Goal: Information Seeking & Learning: Understand process/instructions

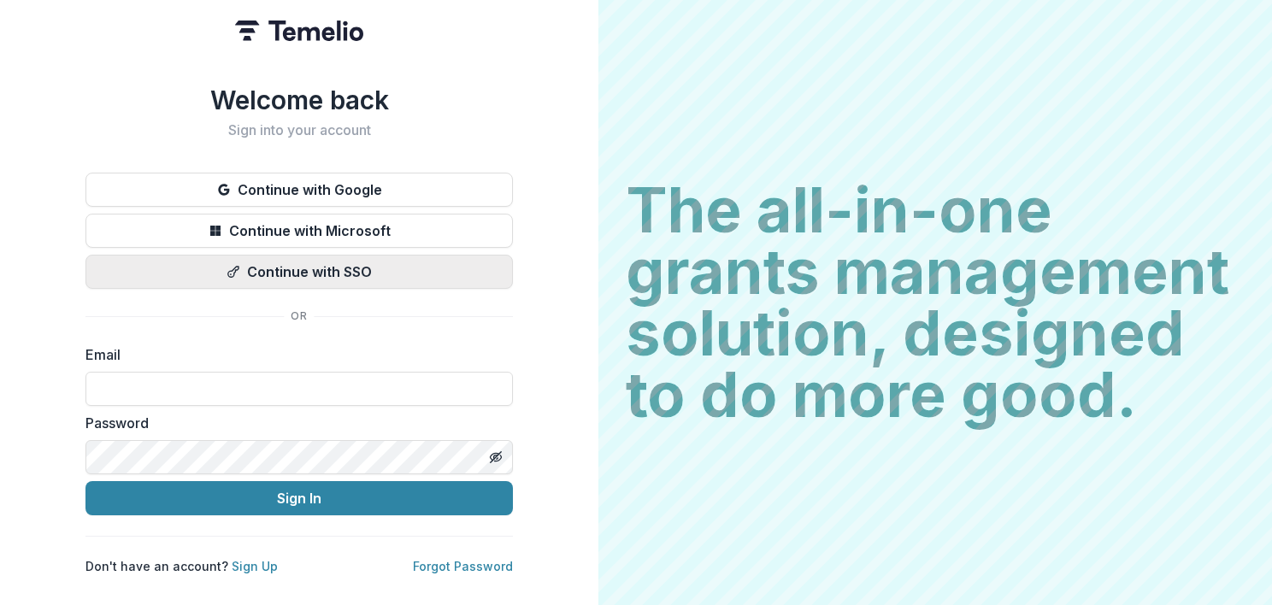
click at [362, 268] on button "Continue with SSO" at bounding box center [298, 272] width 427 height 34
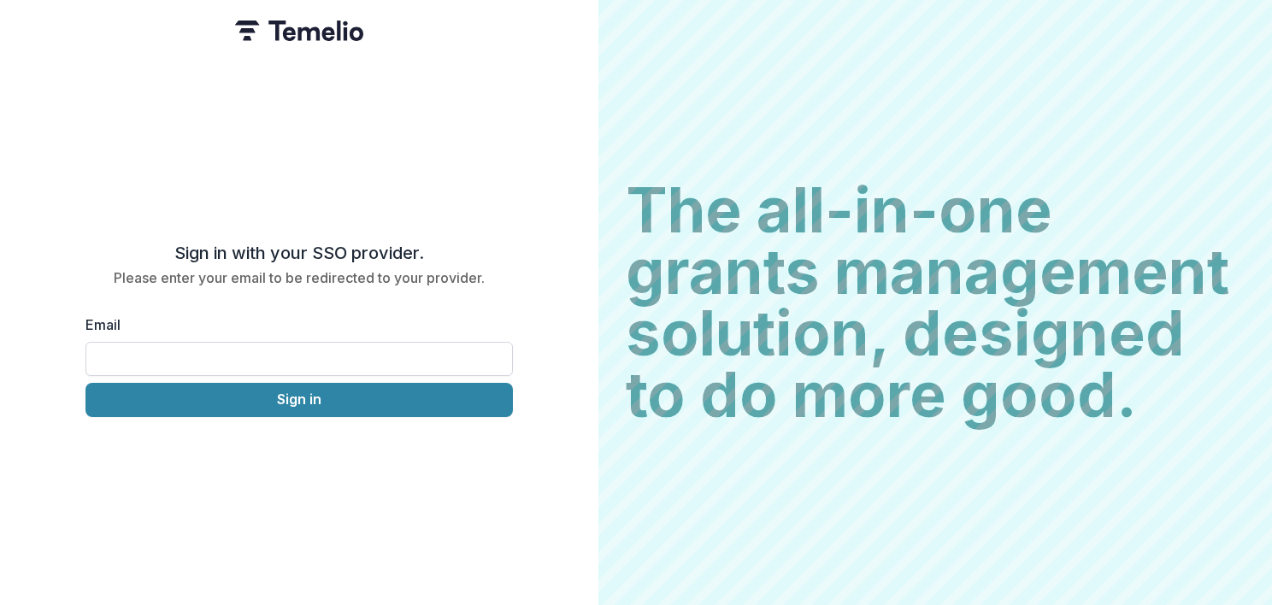
click at [248, 352] on input "Email" at bounding box center [298, 359] width 427 height 34
type input "**********"
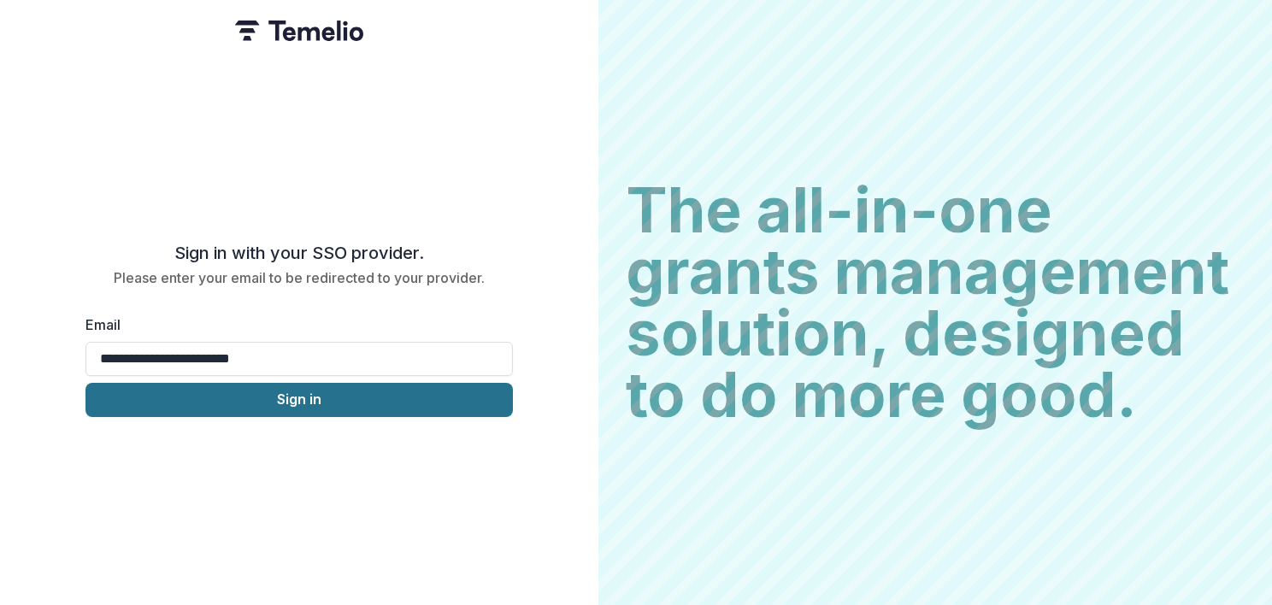
click at [266, 392] on button "Sign in" at bounding box center [298, 400] width 427 height 34
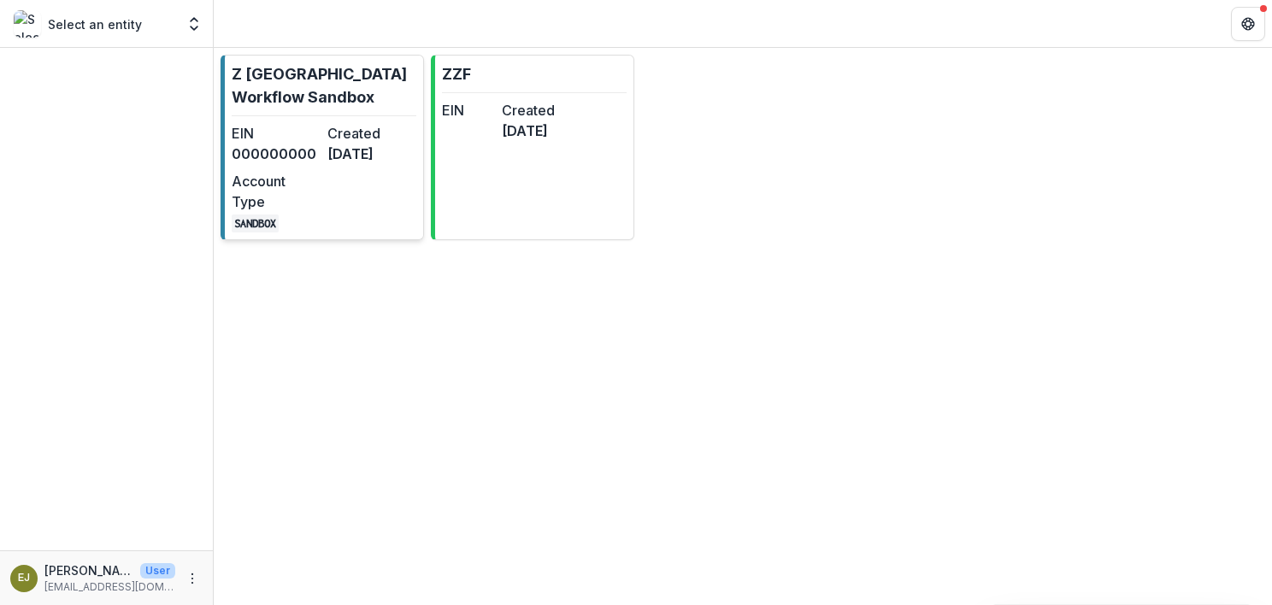
click at [318, 212] on dt "Account Type" at bounding box center [276, 191] width 89 height 41
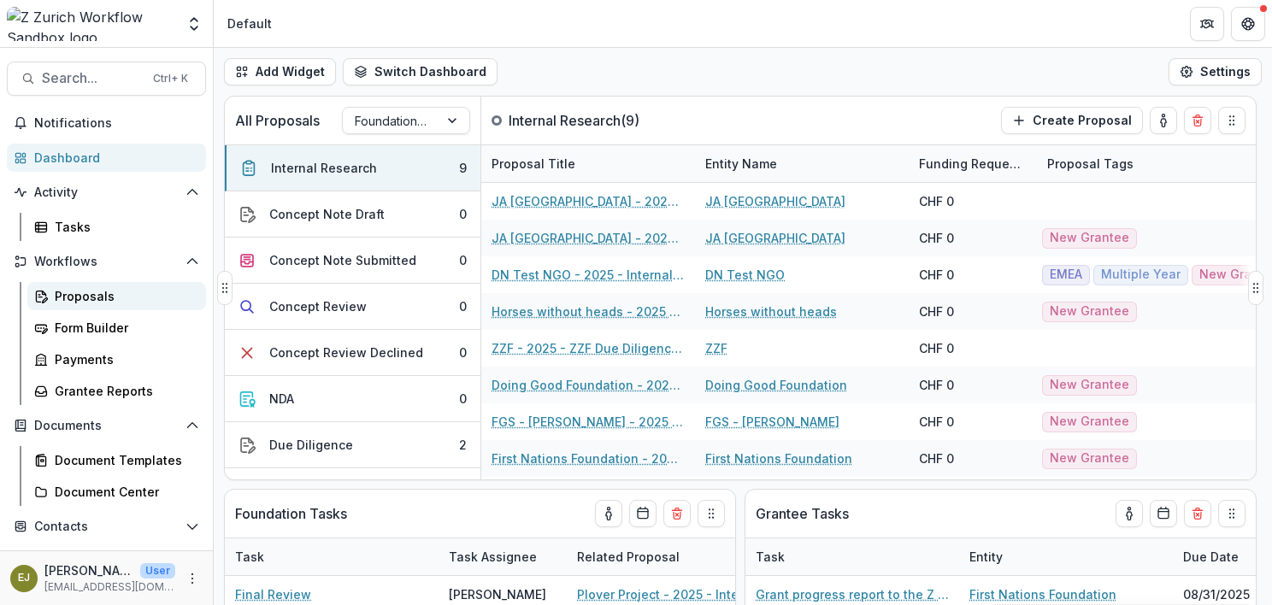
click at [88, 294] on div "Proposals" at bounding box center [124, 296] width 138 height 18
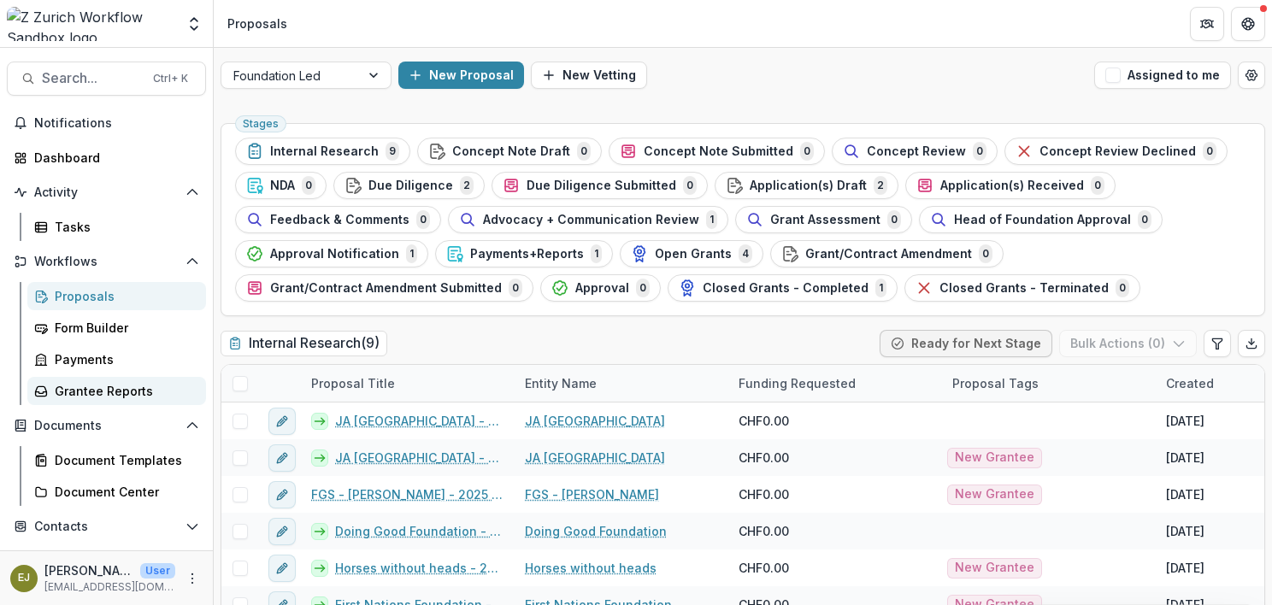
click at [98, 382] on div "Grantee Reports" at bounding box center [124, 391] width 138 height 18
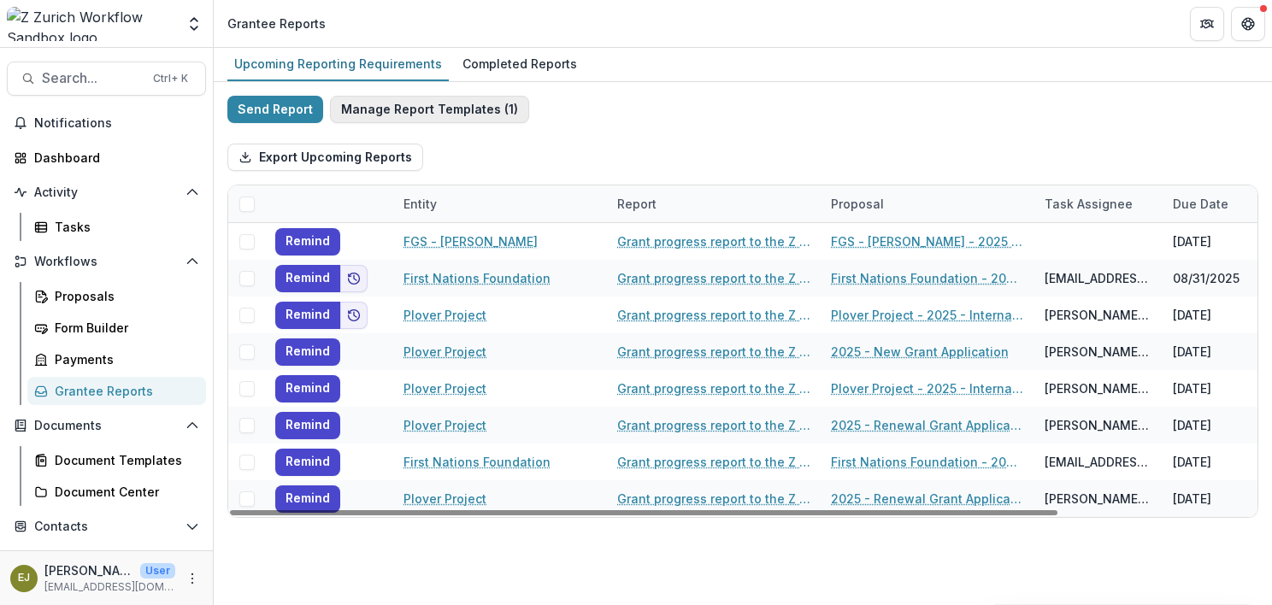
click at [425, 105] on button "Manage Report Templates ( 1 )" at bounding box center [429, 109] width 199 height 27
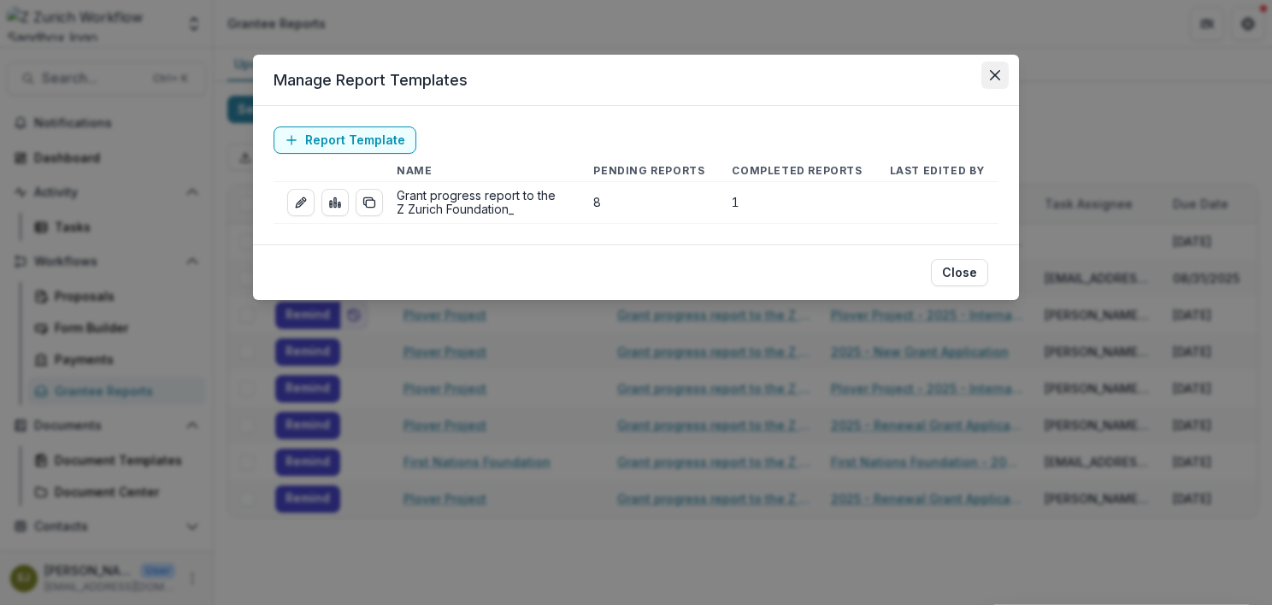
click at [990, 68] on button "Close" at bounding box center [994, 75] width 27 height 27
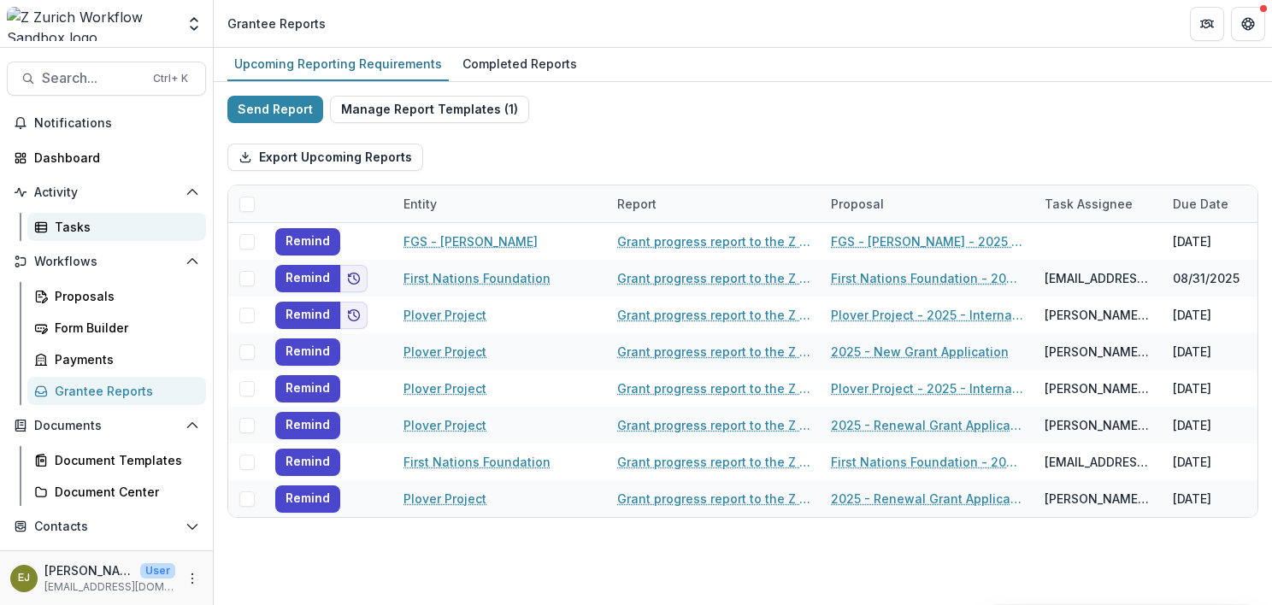
click at [80, 232] on div "Tasks" at bounding box center [124, 227] width 138 height 18
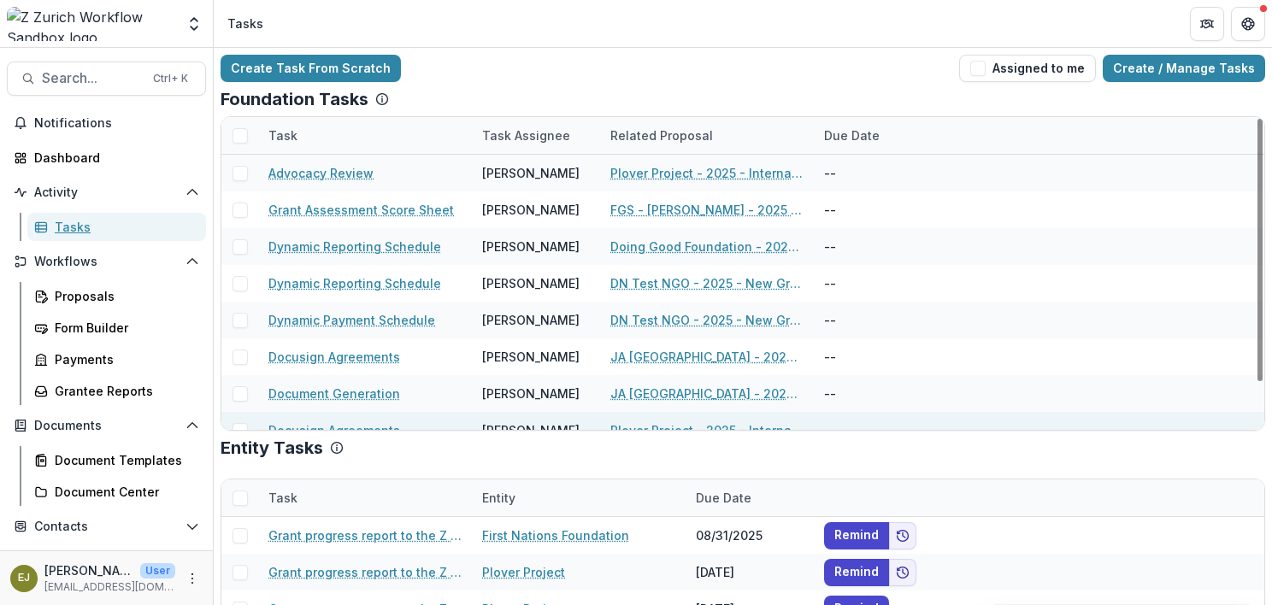
scroll to position [55, 0]
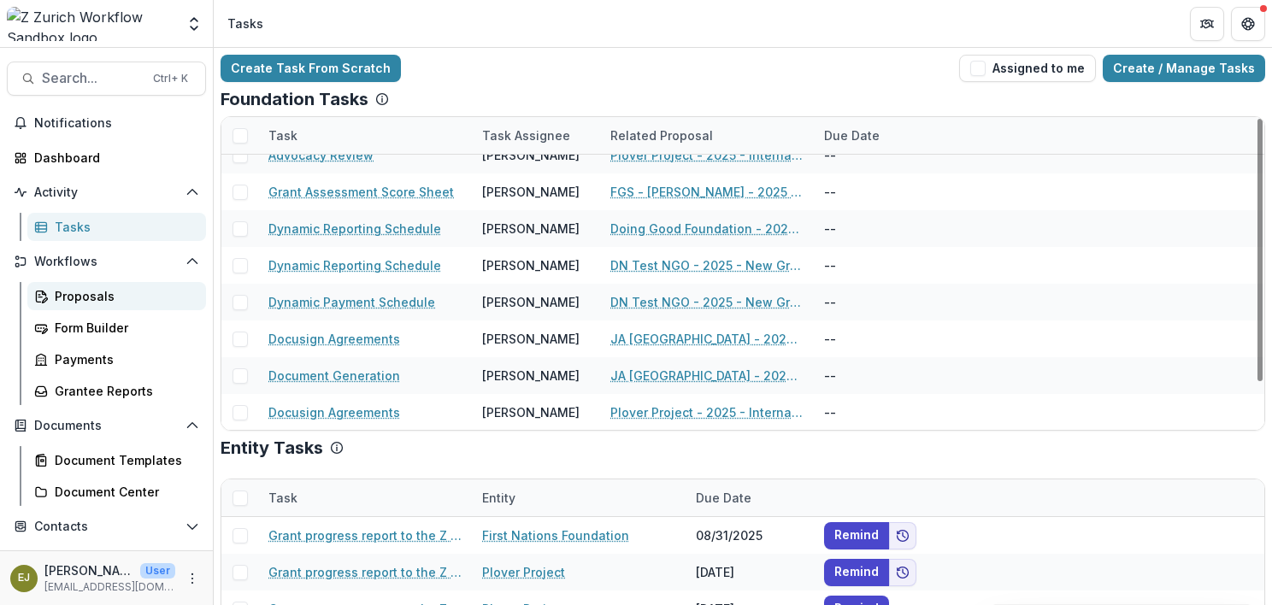
click at [73, 292] on div "Proposals" at bounding box center [124, 296] width 138 height 18
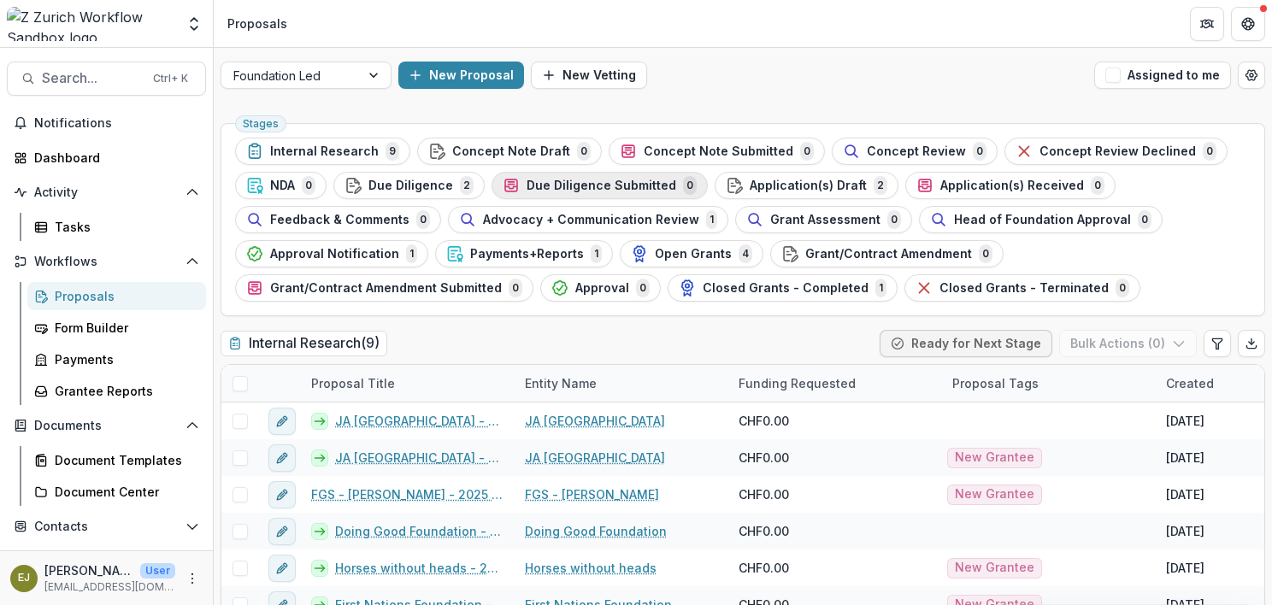
click at [595, 186] on span "Due Diligence Submitted" at bounding box center [602, 186] width 150 height 15
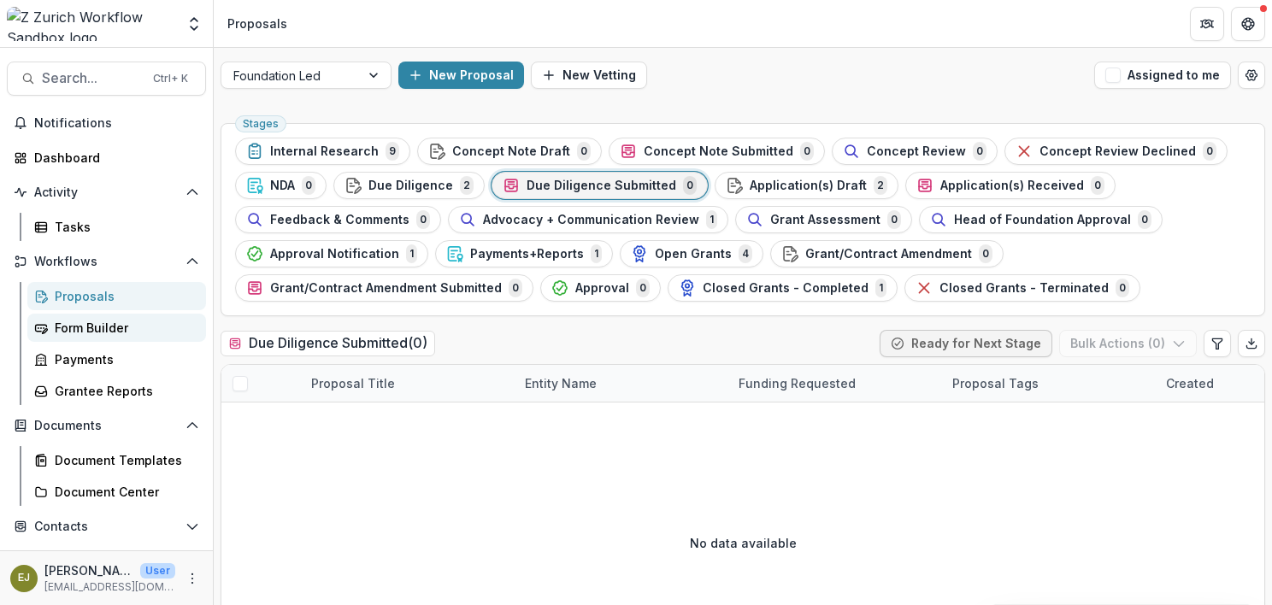
click at [89, 317] on link "Form Builder" at bounding box center [116, 328] width 179 height 28
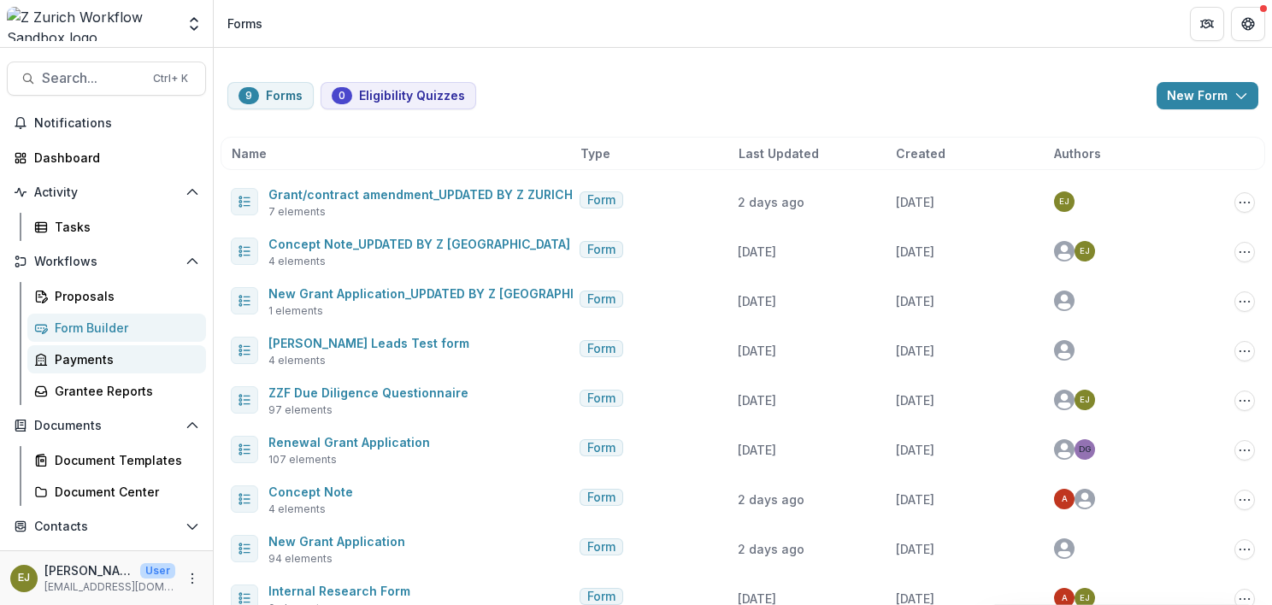
click at [96, 359] on div "Payments" at bounding box center [124, 360] width 138 height 18
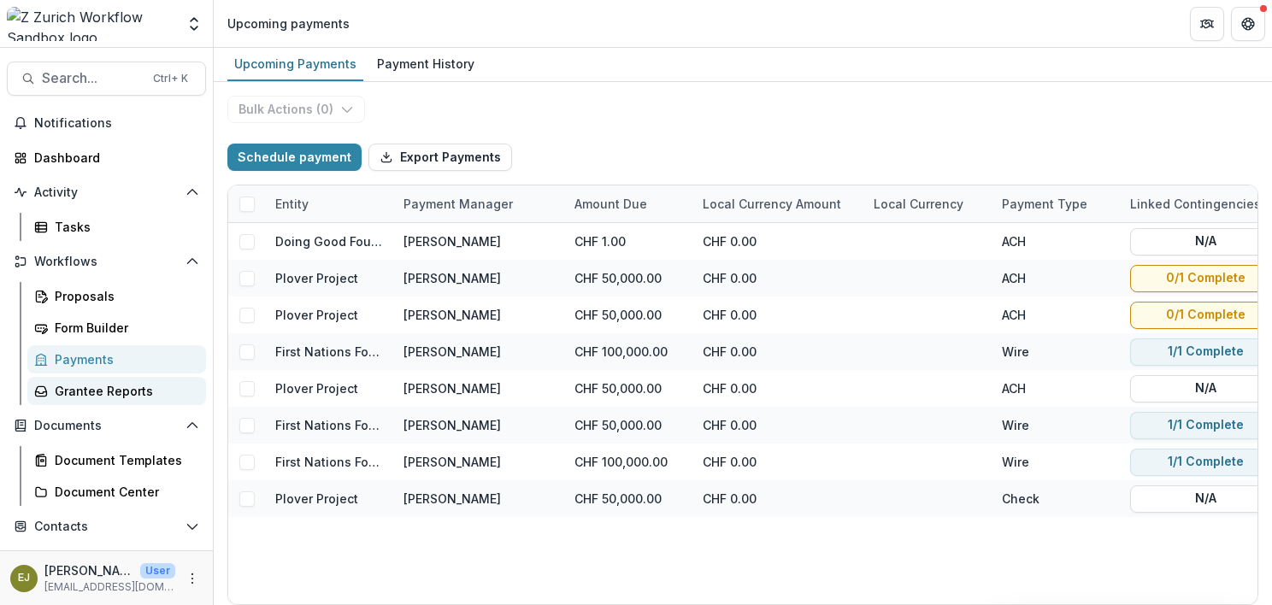
click at [66, 389] on div "Grantee Reports" at bounding box center [124, 391] width 138 height 18
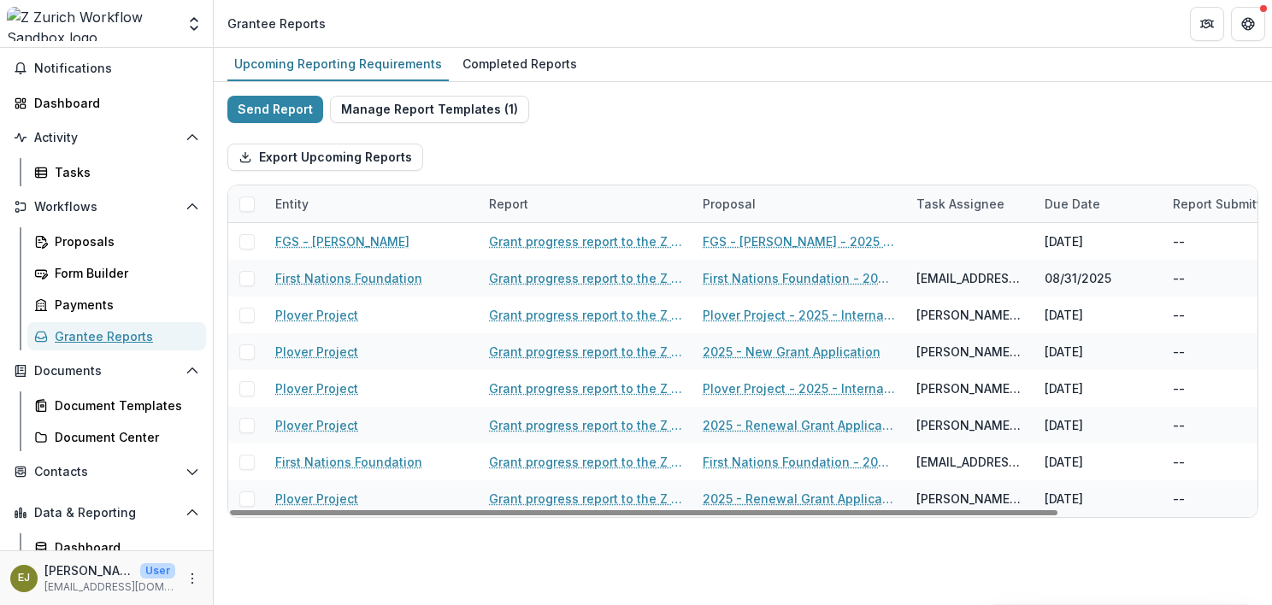
scroll to position [161, 0]
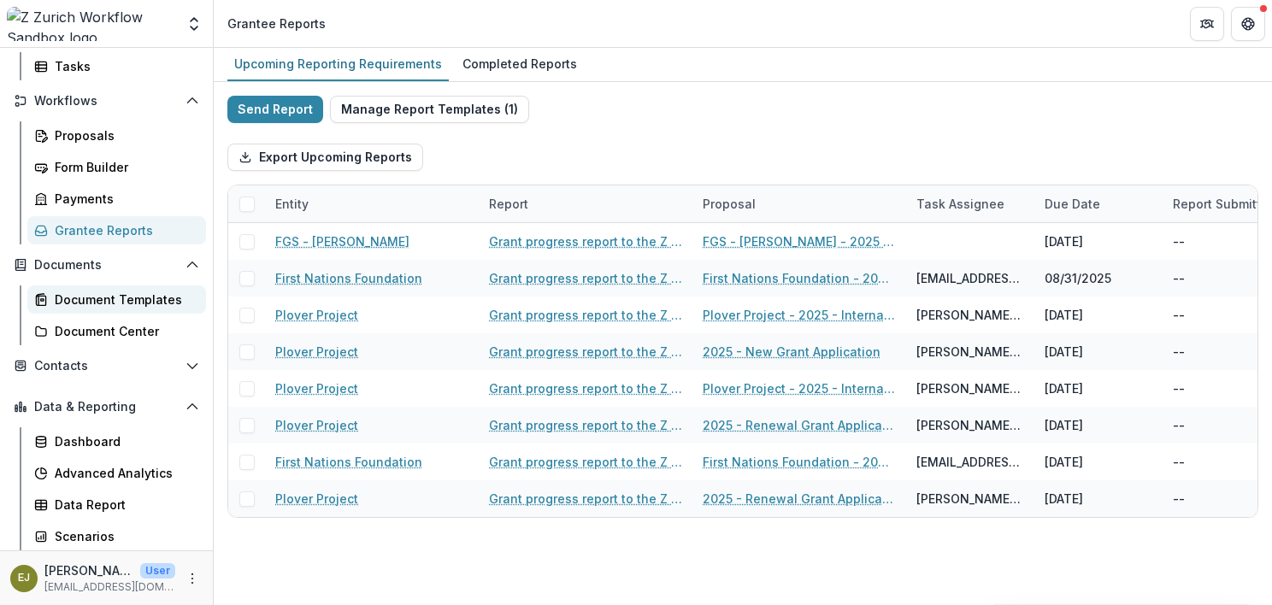
click at [96, 288] on link "Document Templates" at bounding box center [116, 300] width 179 height 28
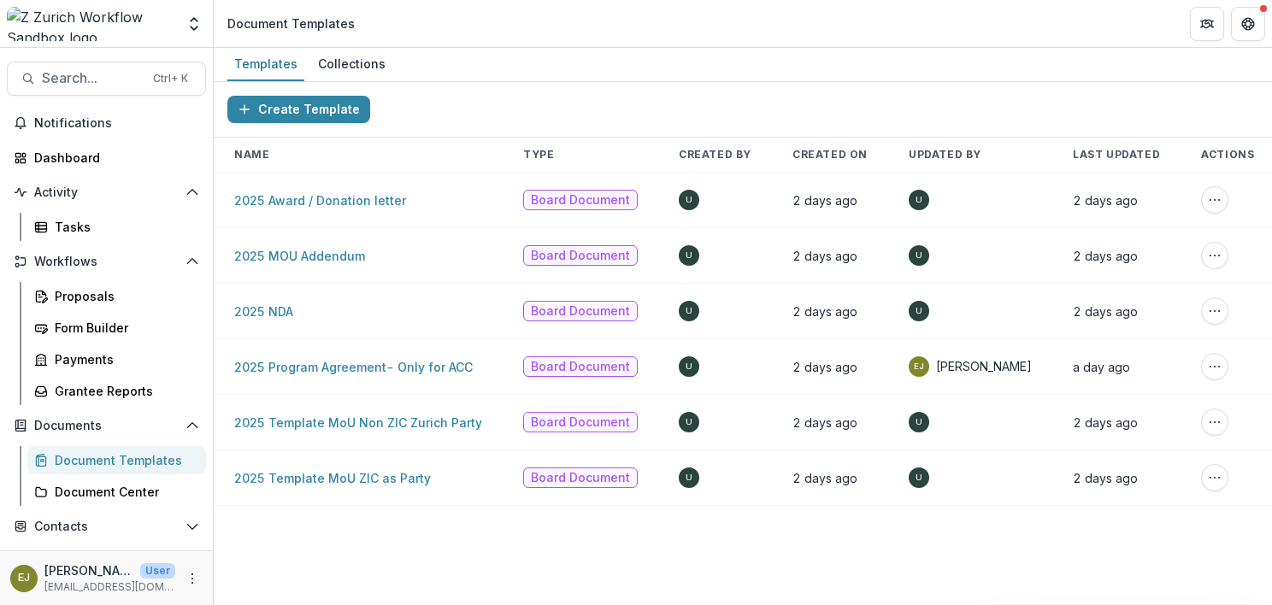
click at [403, 561] on div "Create Template Name Type Created By Created On Updated By Last Updated Actions…" at bounding box center [743, 343] width 1058 height 523
click at [308, 372] on link "2025 Program Agreement- Only for ACC" at bounding box center [353, 367] width 239 height 15
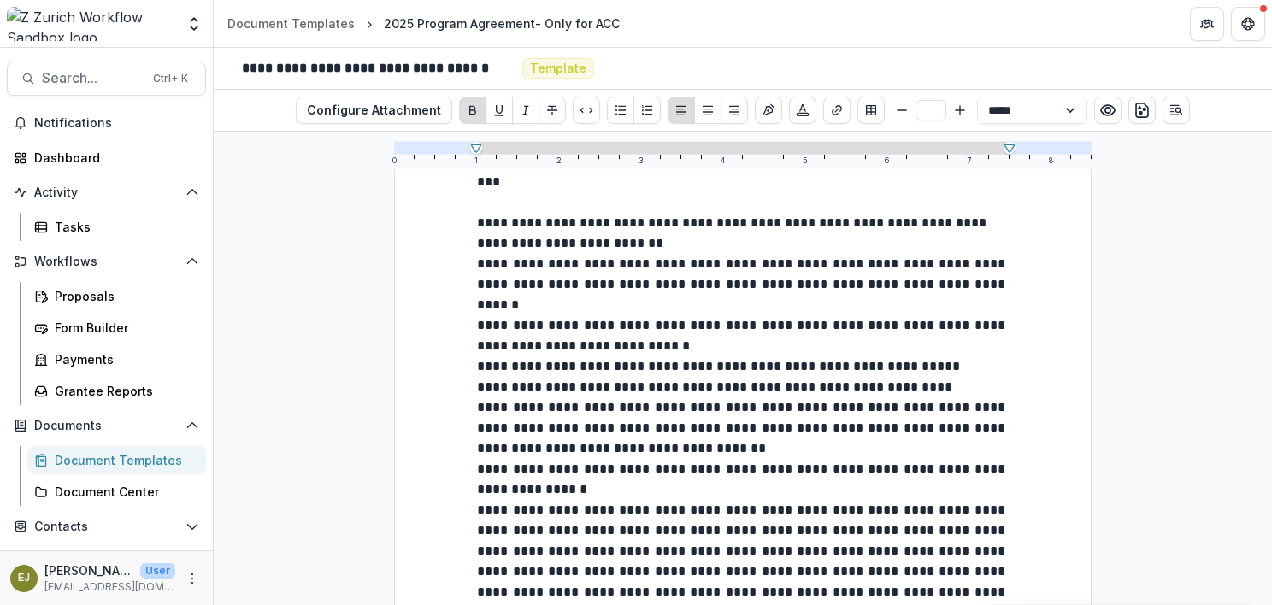
scroll to position [30776, 0]
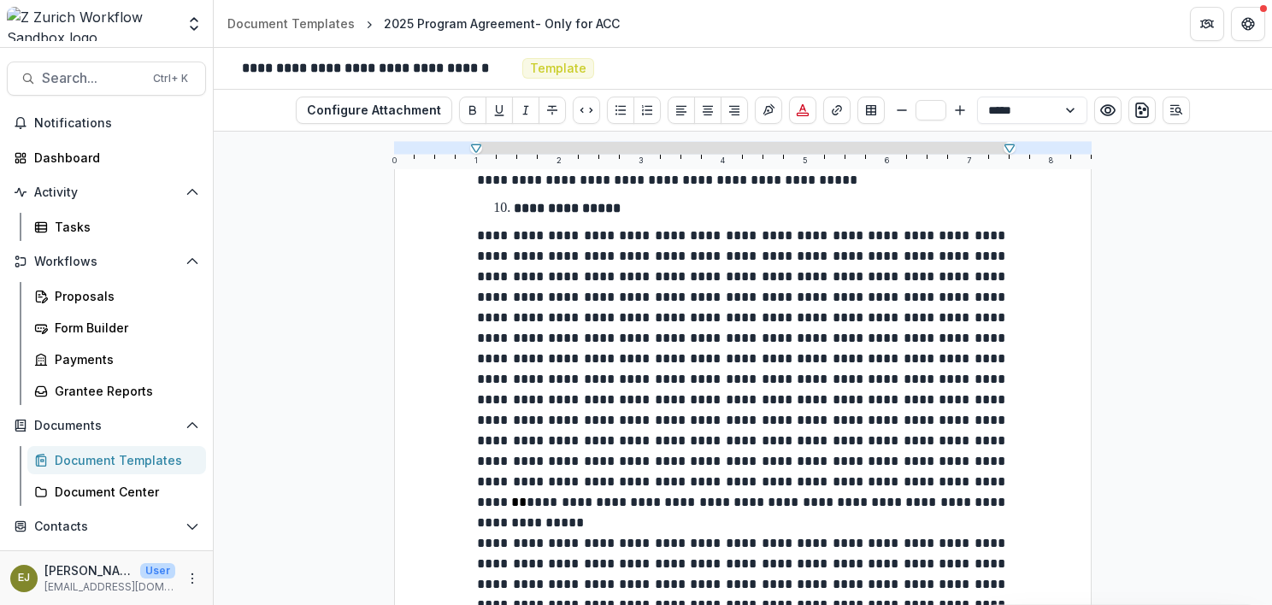
scroll to position [24021, 0]
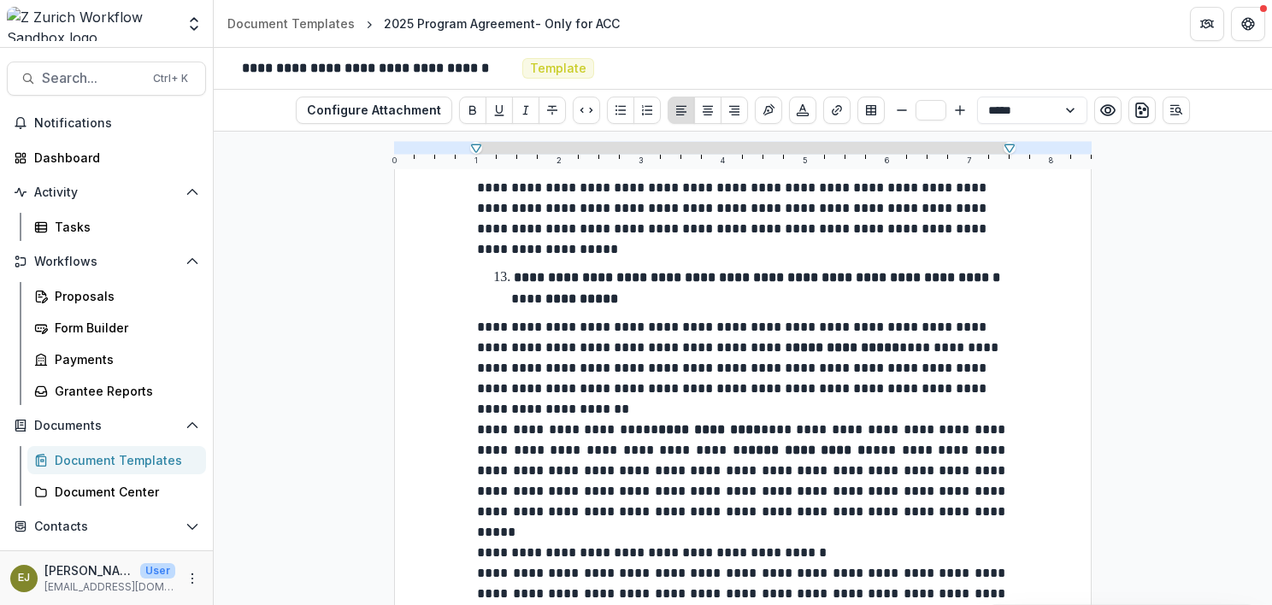
scroll to position [25303, 0]
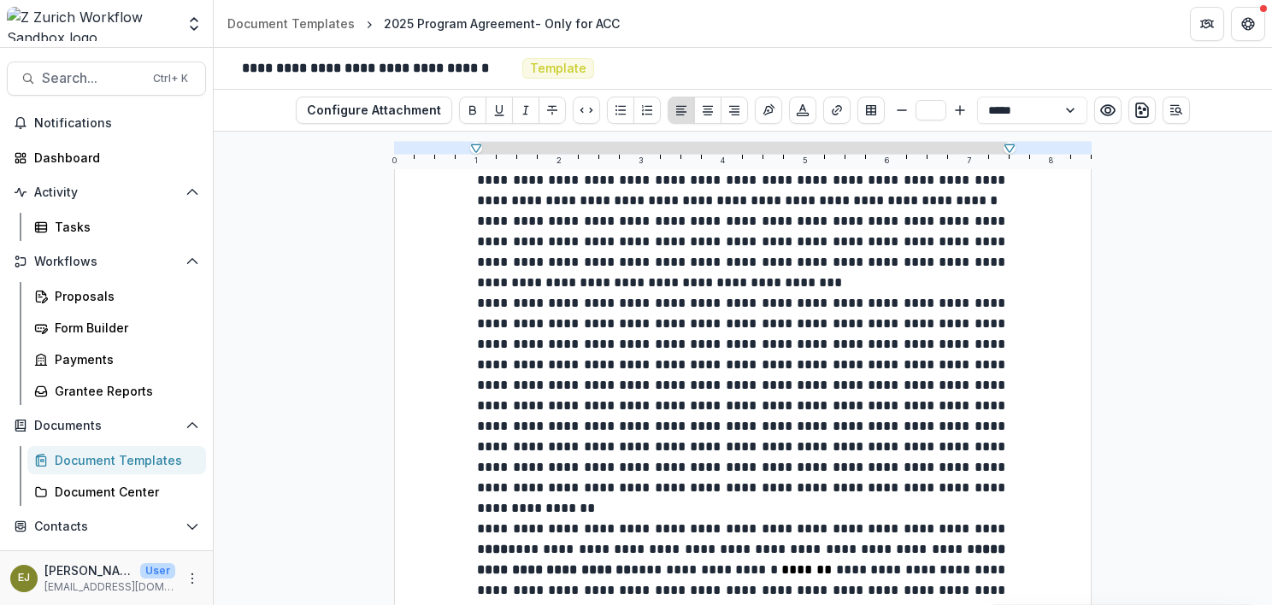
scroll to position [25902, 0]
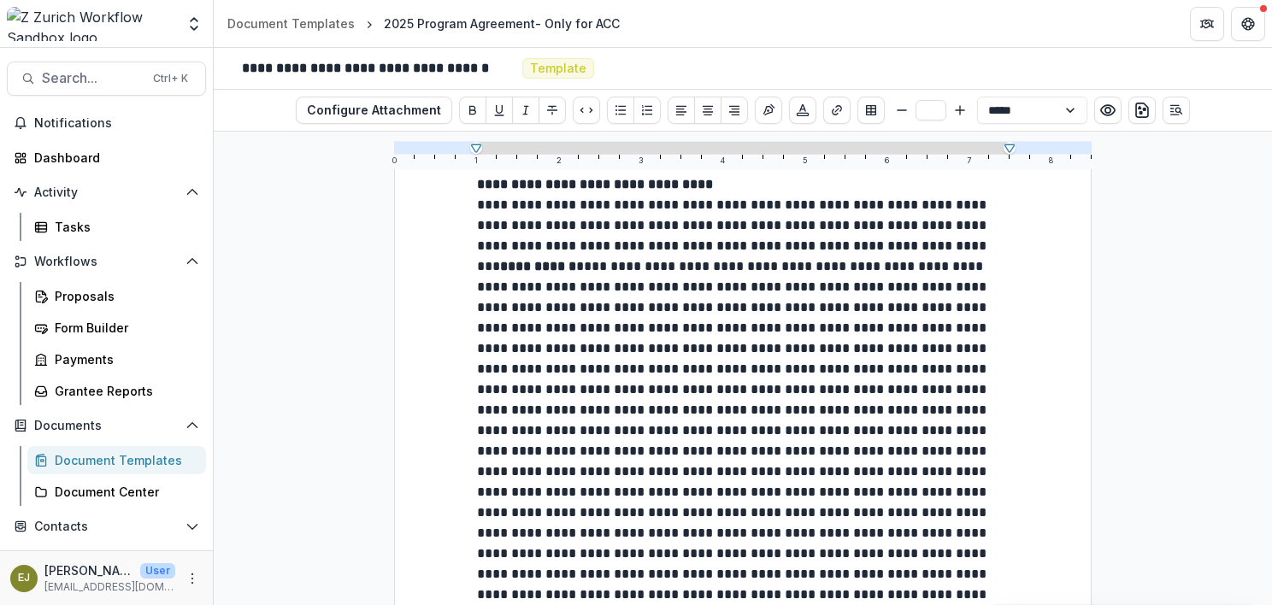
scroll to position [29321, 0]
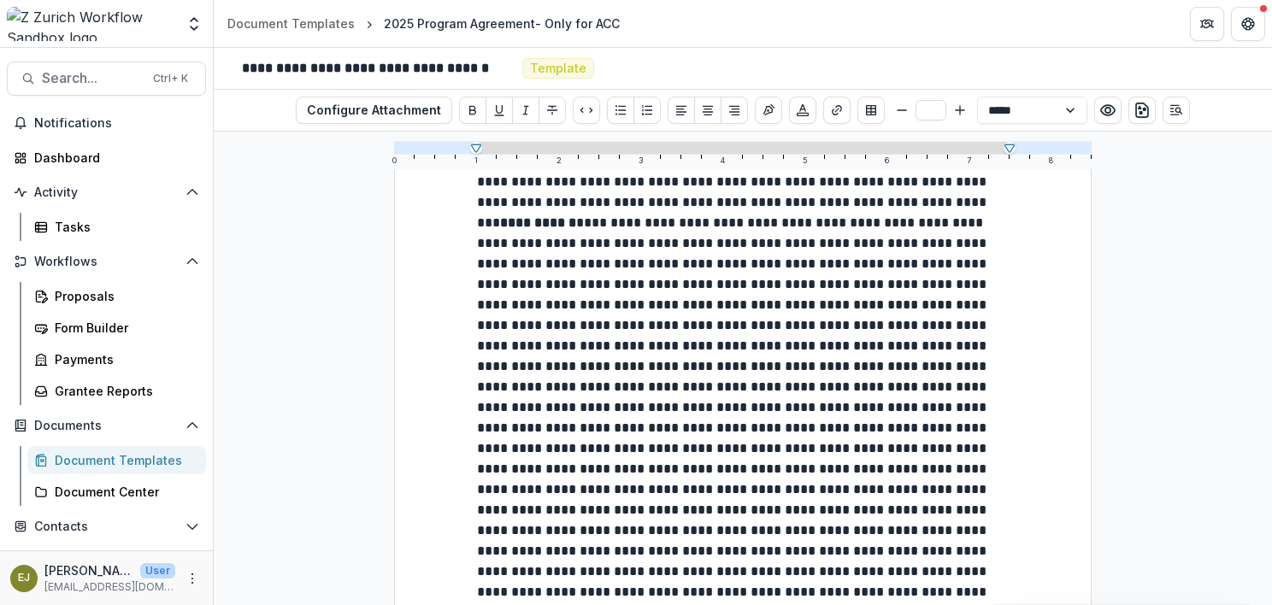
drag, startPoint x: 475, startPoint y: 449, endPoint x: 510, endPoint y: 453, distance: 35.3
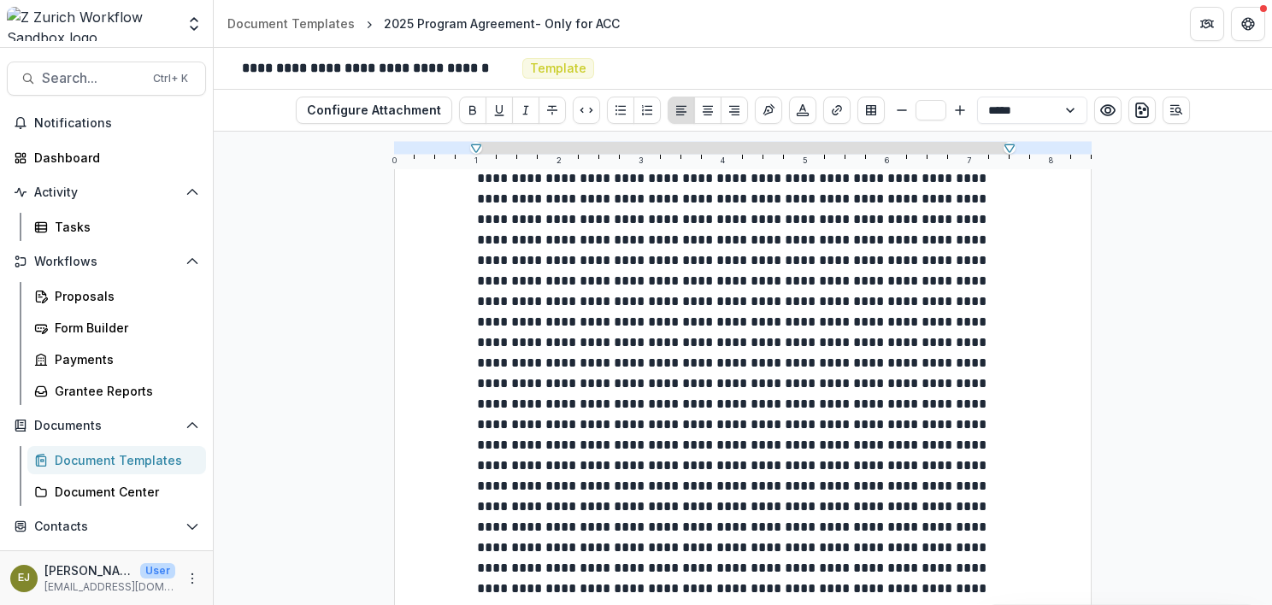
scroll to position [29492, 0]
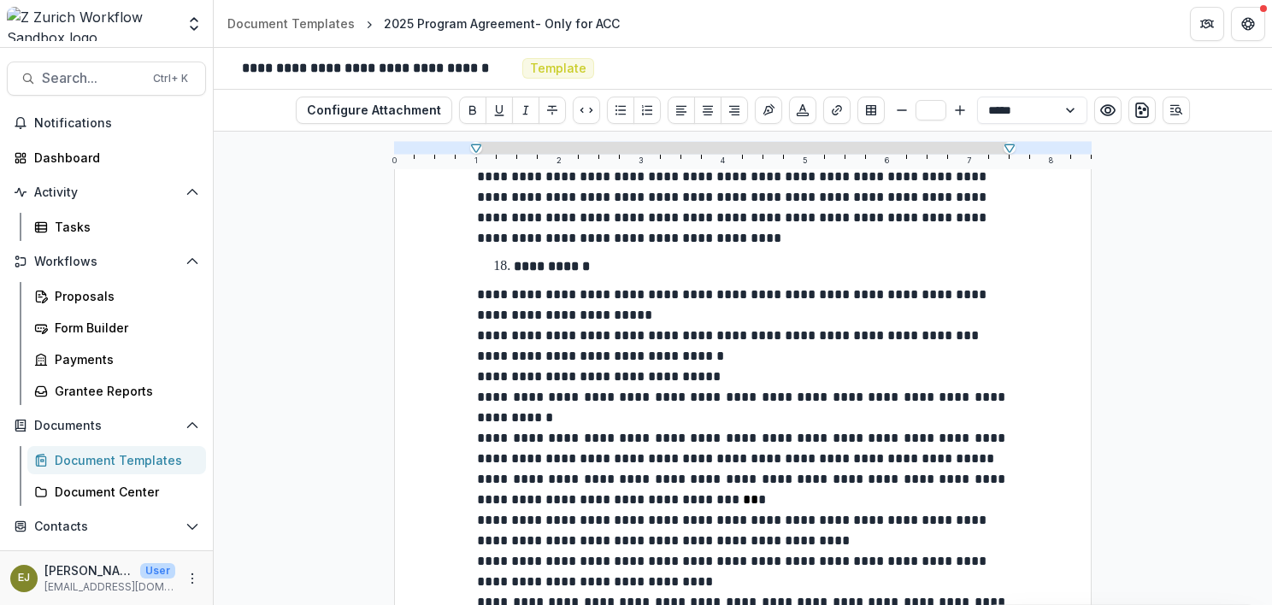
scroll to position [30005, 0]
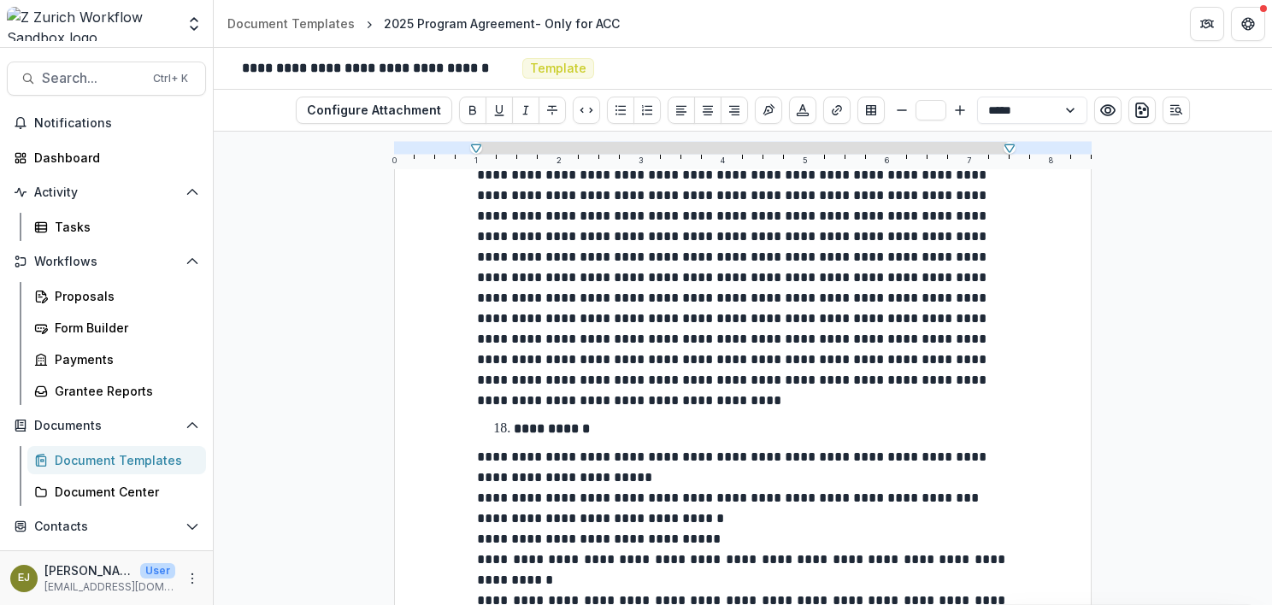
drag, startPoint x: 1271, startPoint y: 560, endPoint x: 1258, endPoint y: 233, distance: 326.8
click at [1258, 233] on div "**********" at bounding box center [743, 369] width 1058 height 474
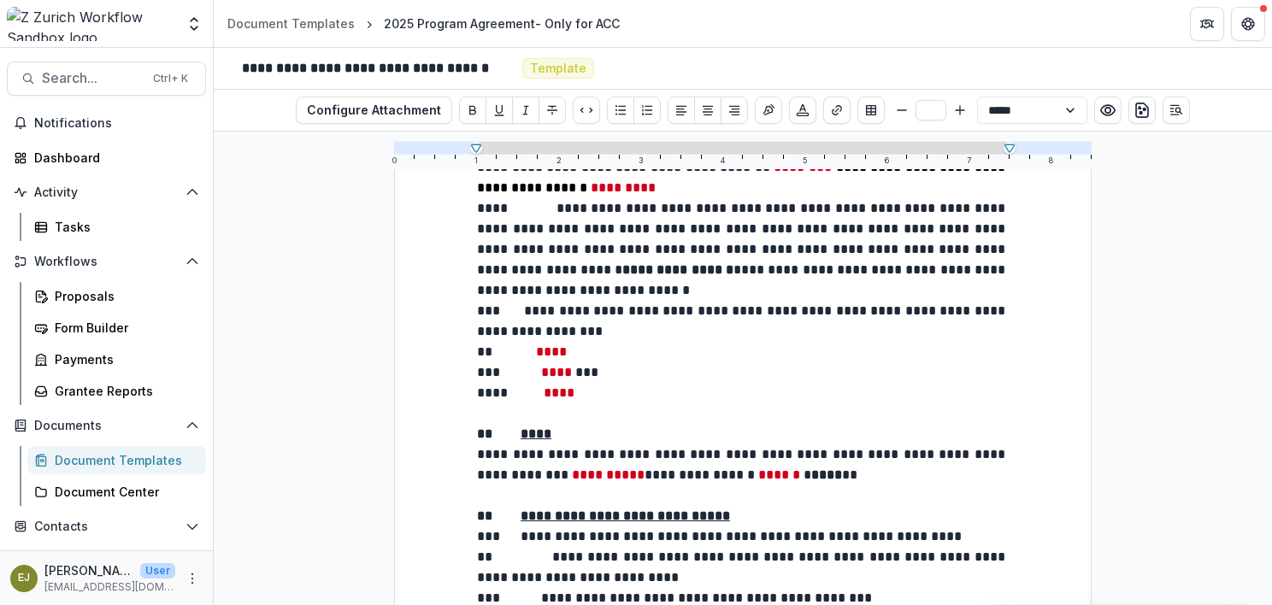
scroll to position [0, 0]
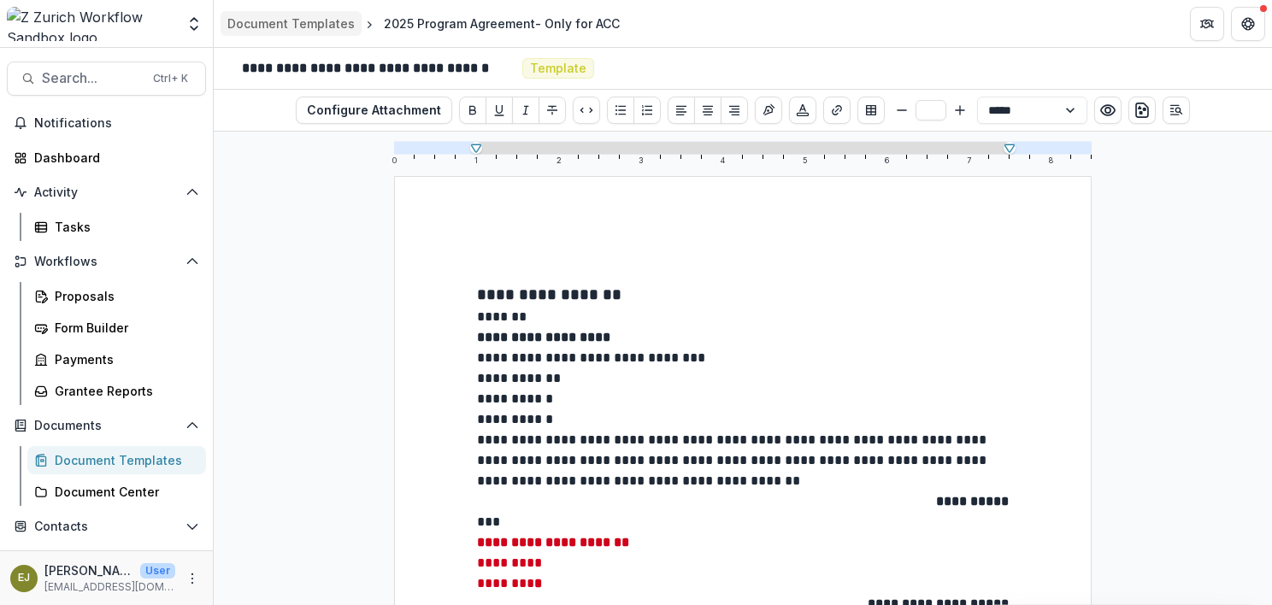
click at [263, 21] on div "Document Templates" at bounding box center [290, 24] width 127 height 18
